Goal: Find specific fact: Find specific page/section

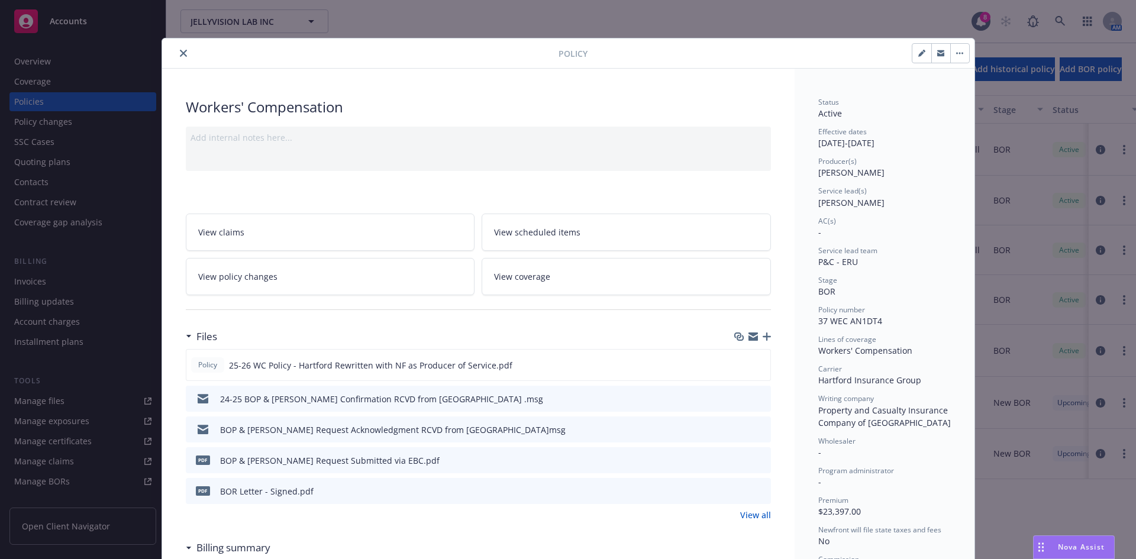
click at [180, 53] on icon "close" at bounding box center [183, 53] width 7 height 7
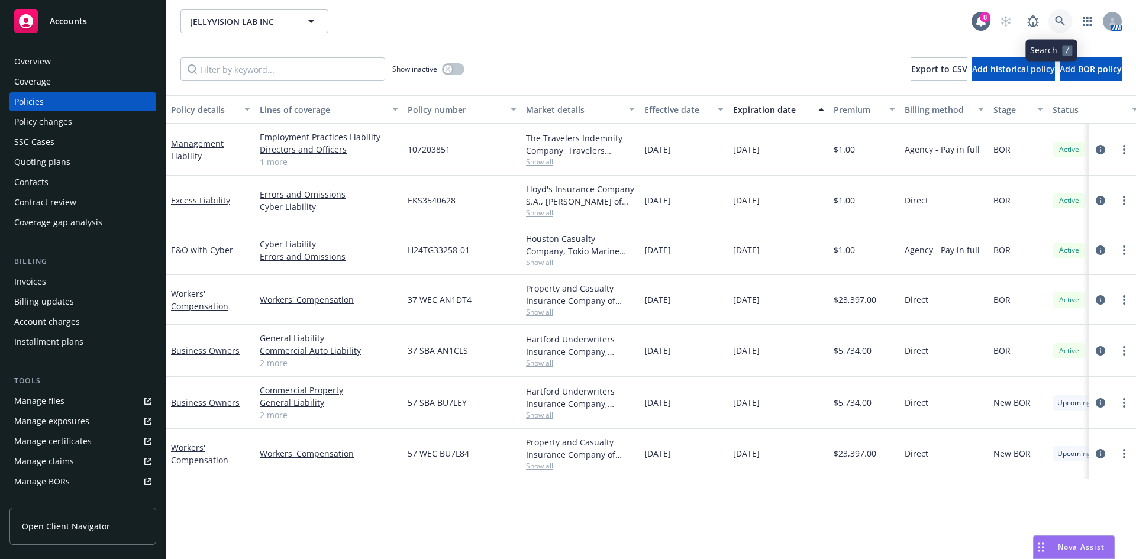
click at [1048, 15] on link at bounding box center [1060, 21] width 24 height 24
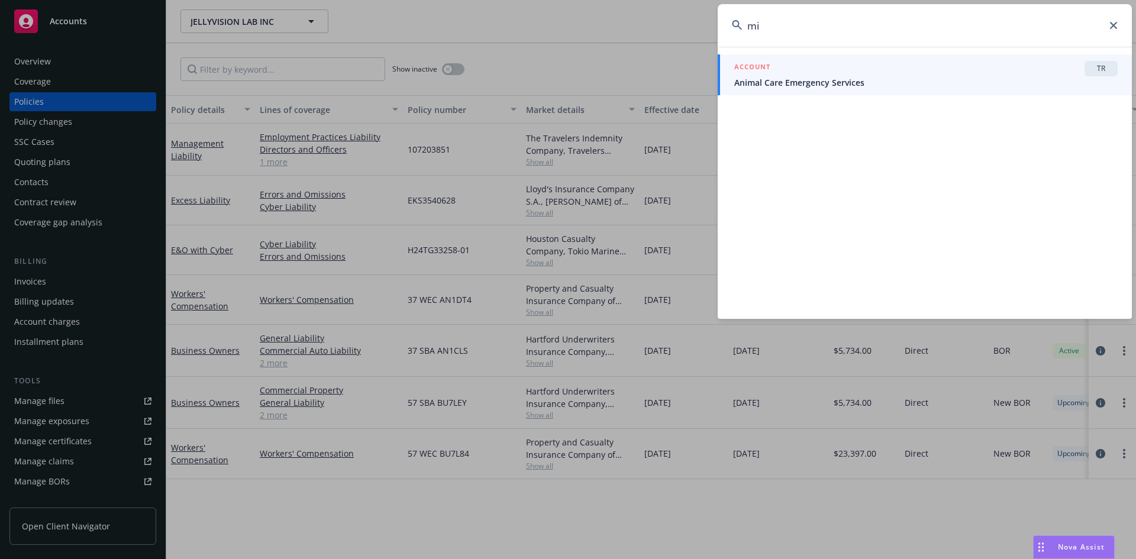
type input "m"
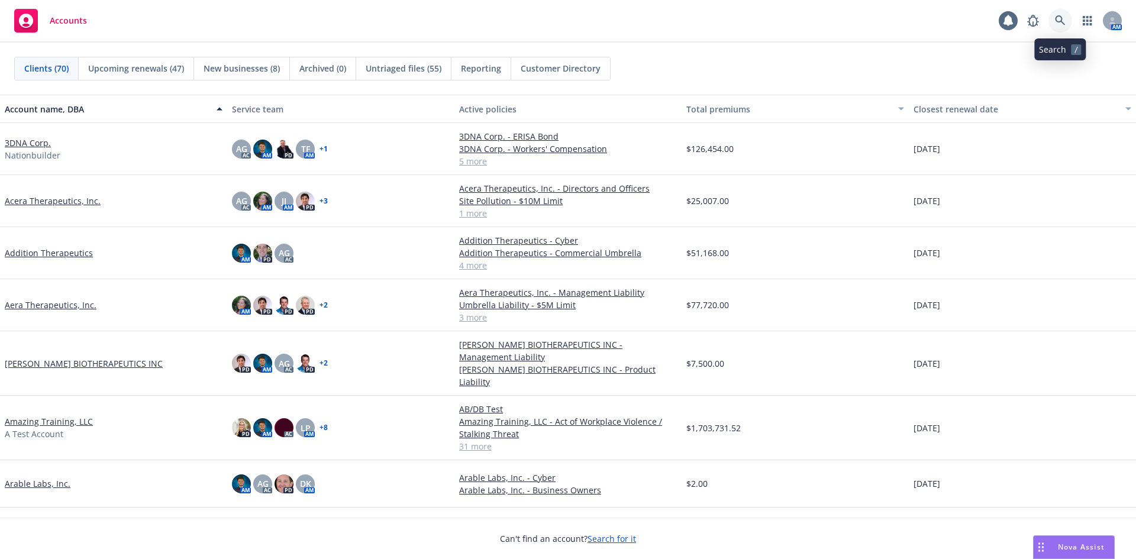
click at [1064, 20] on icon at bounding box center [1060, 20] width 11 height 11
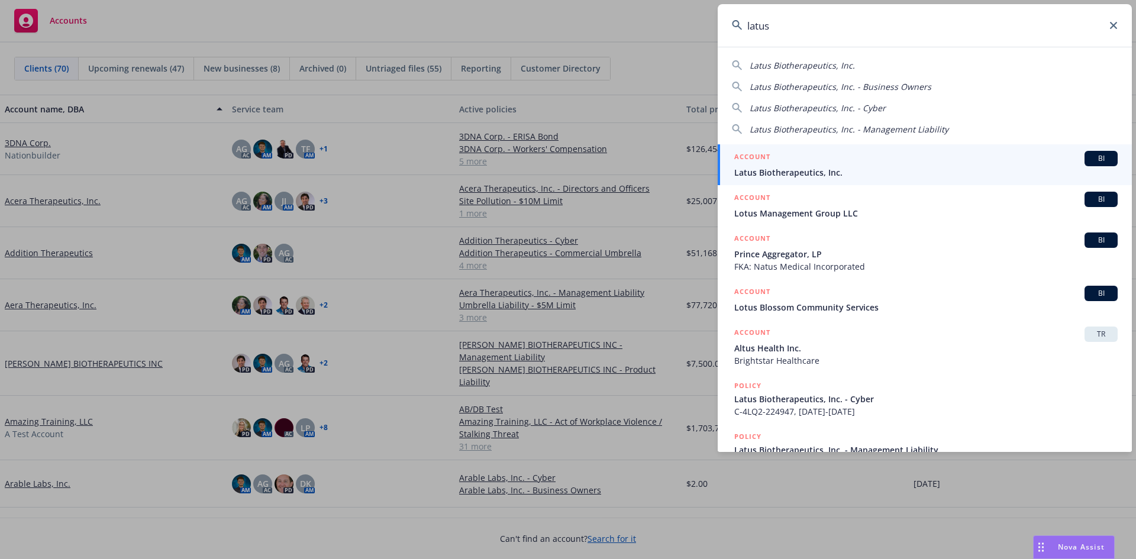
type input "latus"
click at [899, 170] on span "Latus Biotherapeutics, Inc." at bounding box center [925, 172] width 383 height 12
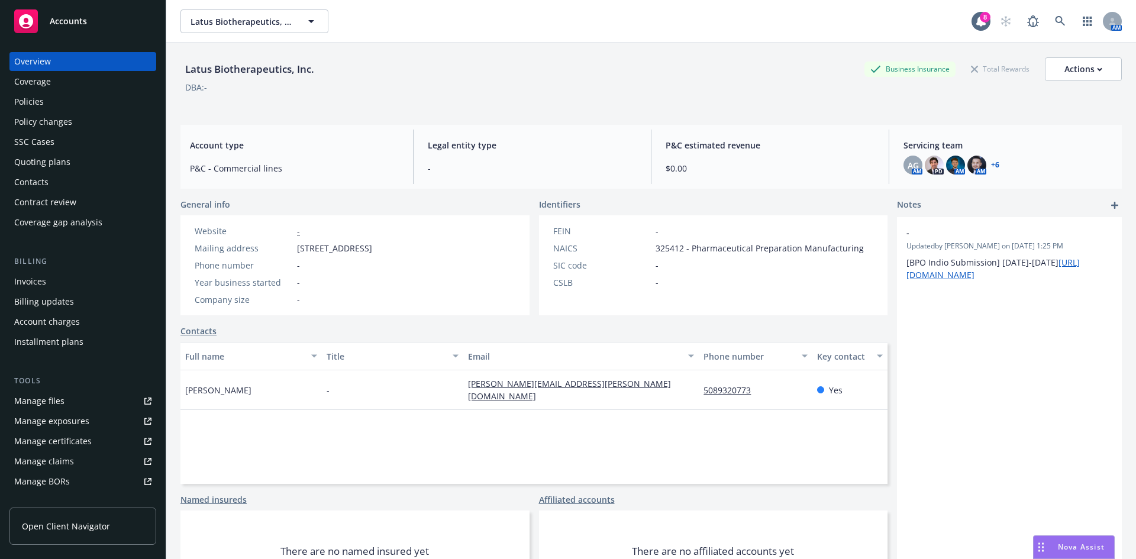
click at [85, 104] on div "Policies" at bounding box center [82, 101] width 137 height 19
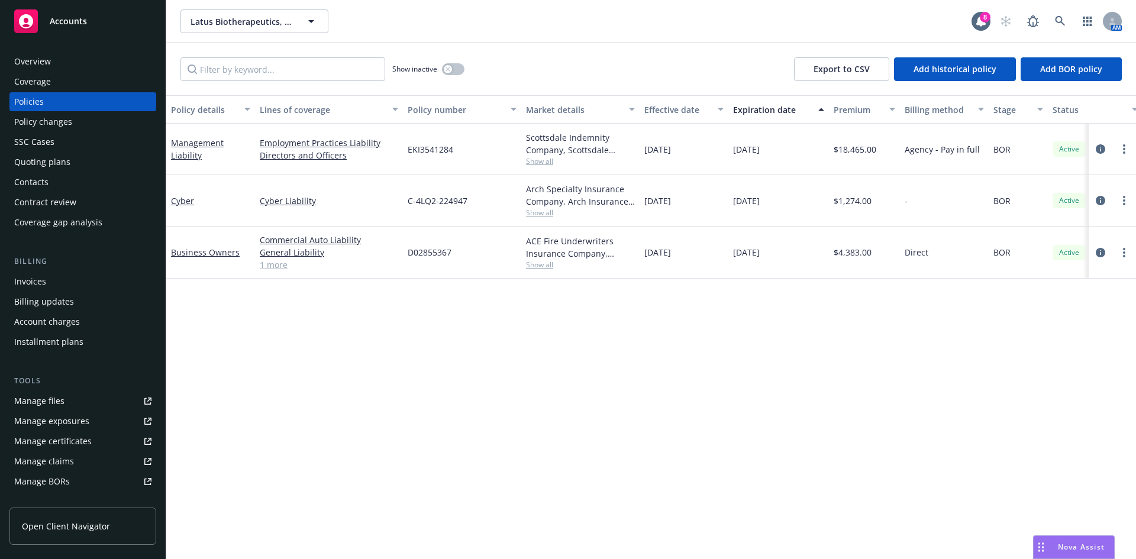
click at [59, 172] on div "Overview Coverage Policies Policy changes SSC Cases Quoting plans Contacts Cont…" at bounding box center [82, 142] width 147 height 180
click at [59, 162] on div "Quoting plans" at bounding box center [42, 162] width 56 height 19
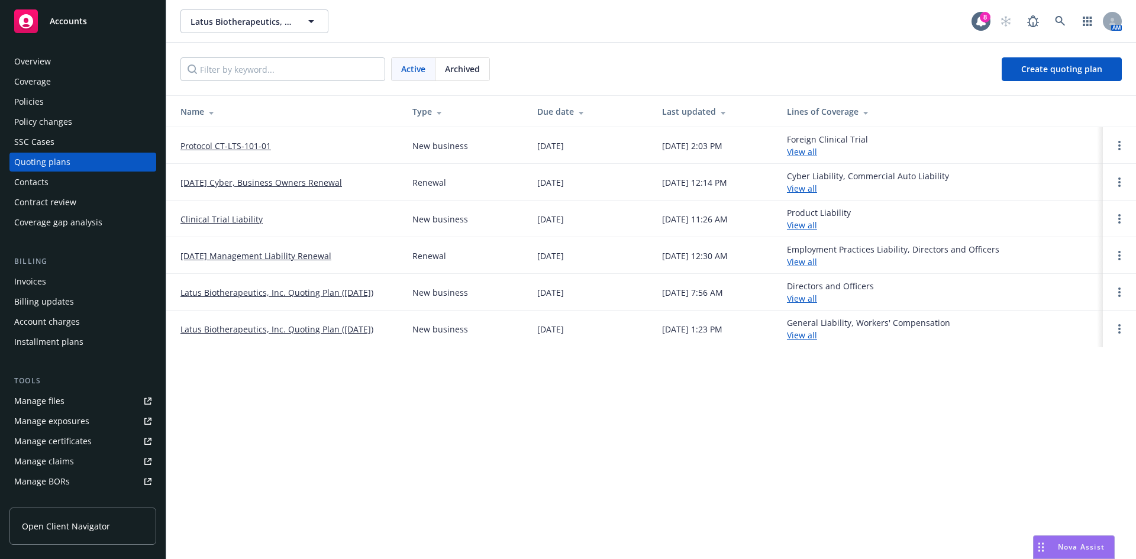
click at [276, 177] on link "09/07/25 Cyber, Business Owners Renewal" at bounding box center [261, 182] width 162 height 12
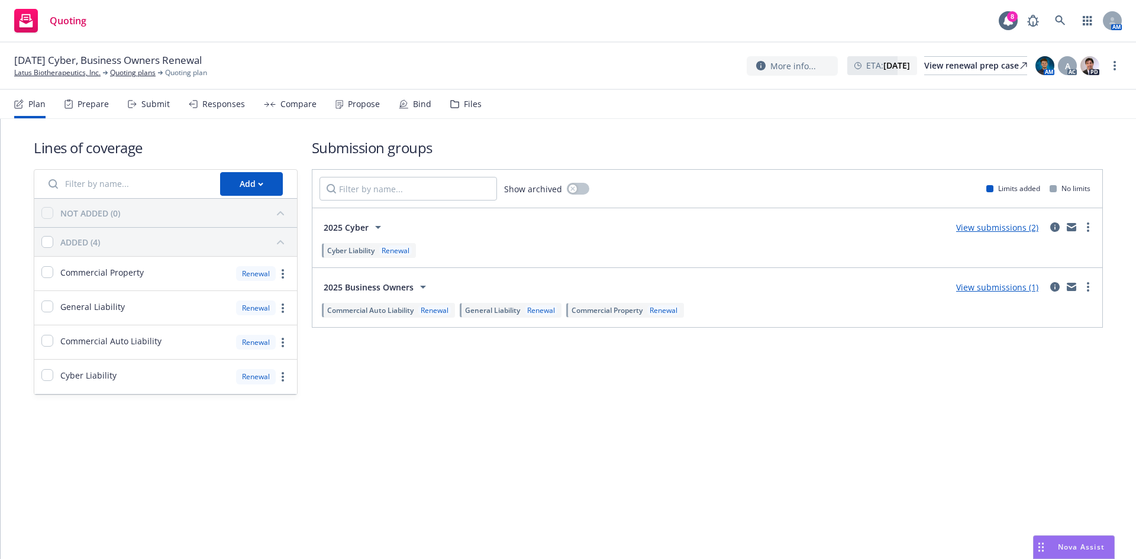
click at [462, 91] on div "Files" at bounding box center [465, 104] width 31 height 28
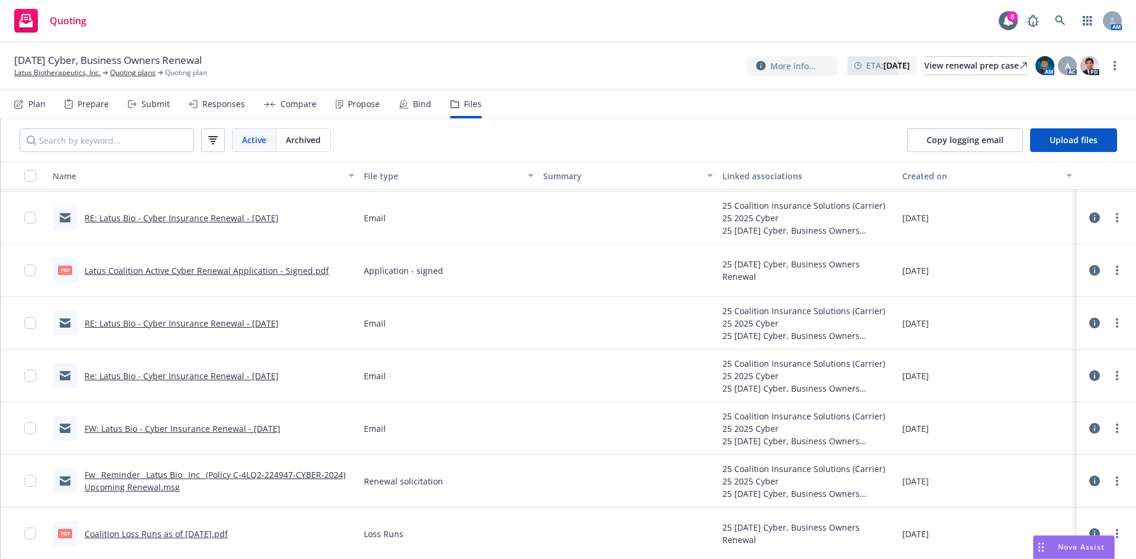
scroll to position [738, 0]
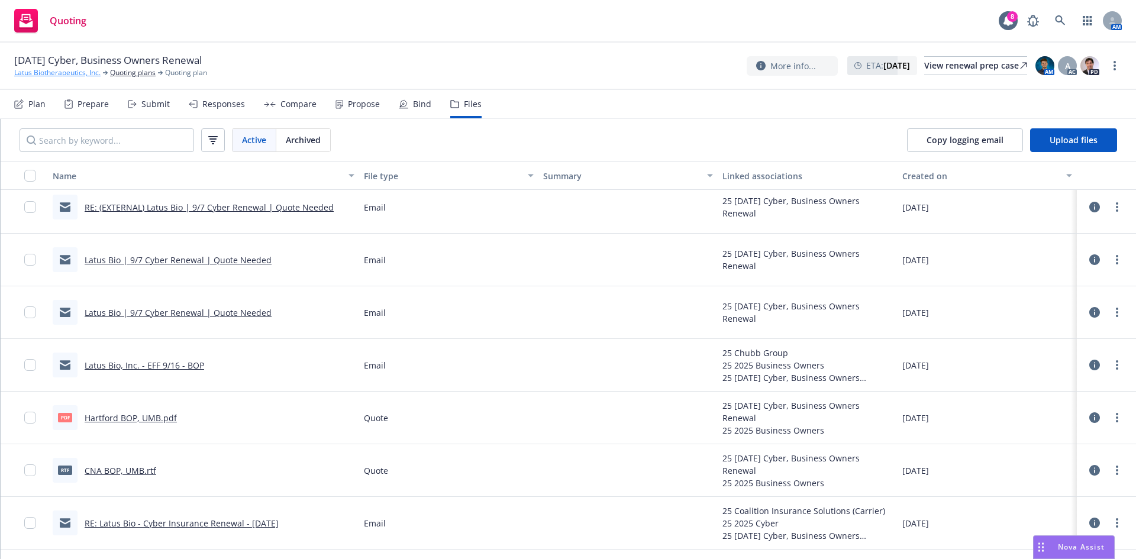
click at [75, 71] on link "Latus Biotherapeutics, Inc." at bounding box center [57, 72] width 86 height 11
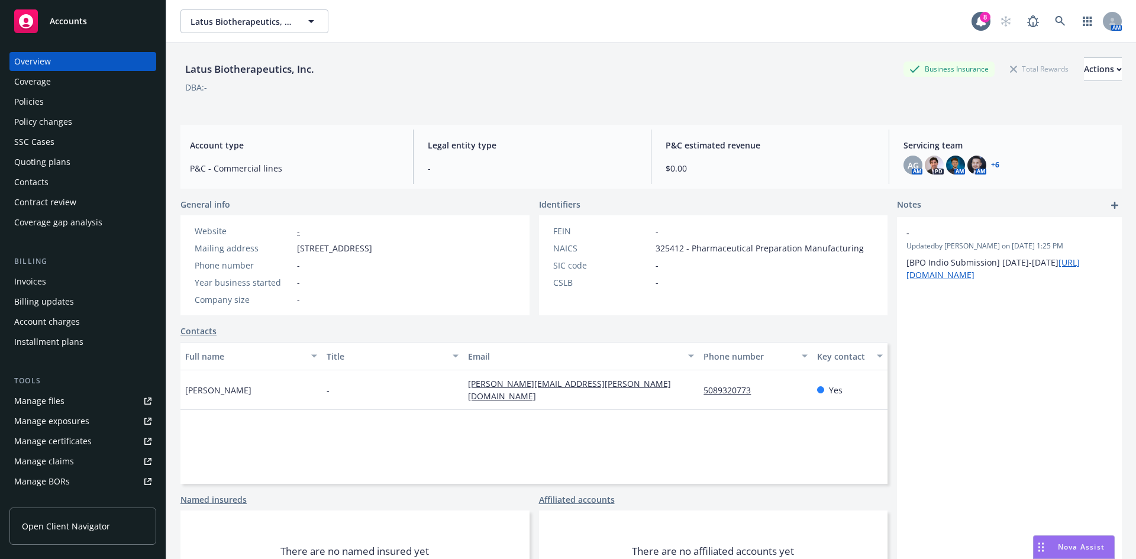
click at [70, 103] on div "Policies" at bounding box center [82, 101] width 137 height 19
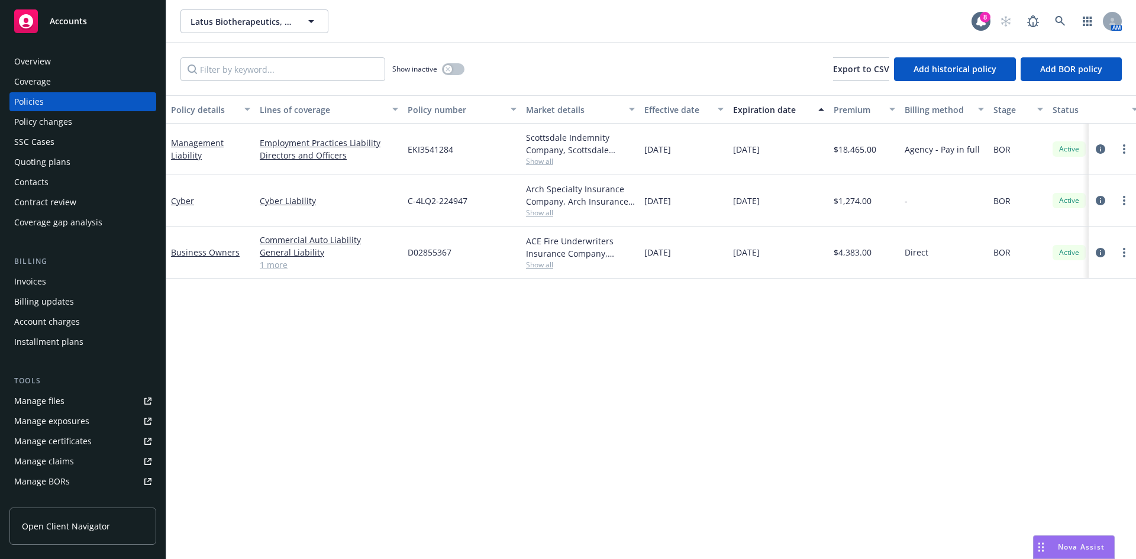
click at [277, 267] on link "1 more" at bounding box center [329, 265] width 138 height 12
click at [279, 276] on link "View less" at bounding box center [329, 277] width 138 height 12
click at [275, 266] on link "1 more" at bounding box center [329, 265] width 138 height 12
drag, startPoint x: 406, startPoint y: 261, endPoint x: 450, endPoint y: 257, distance: 44.5
click at [450, 257] on div "D02855367" at bounding box center [462, 259] width 118 height 64
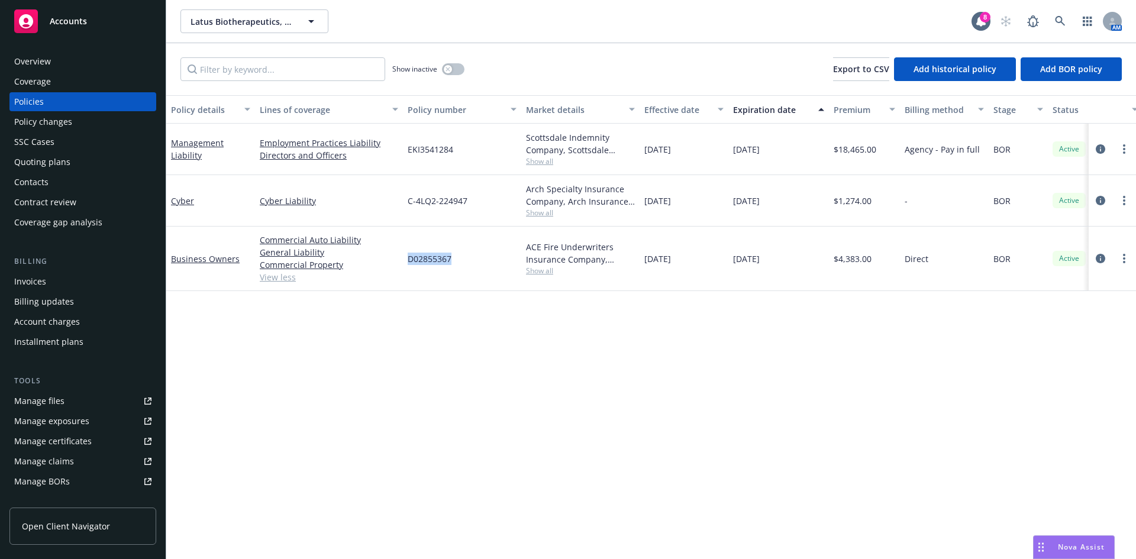
copy span "D02855367"
click at [283, 279] on link "View less" at bounding box center [329, 277] width 138 height 12
click at [274, 267] on link "1 more" at bounding box center [329, 265] width 138 height 12
click at [751, 18] on div "Latus Biotherapeutics, Inc. Latus Biotherapeutics, Inc." at bounding box center [575, 21] width 791 height 24
